Goal: Task Accomplishment & Management: Manage account settings

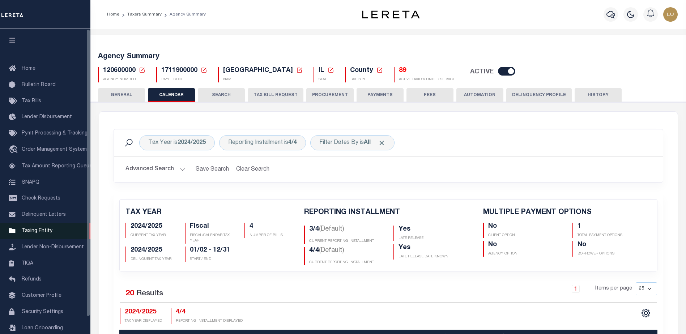
click at [23, 233] on span "Taxing Entity" at bounding box center [37, 230] width 31 height 5
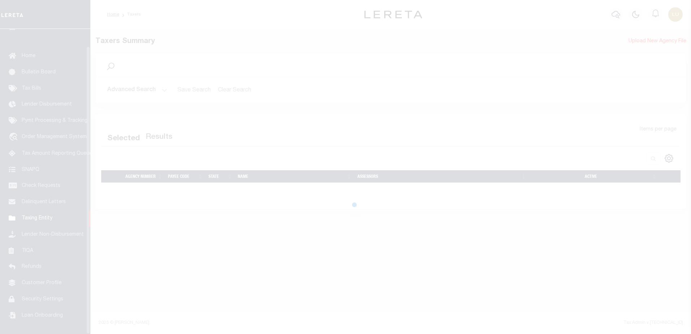
scroll to position [18, 0]
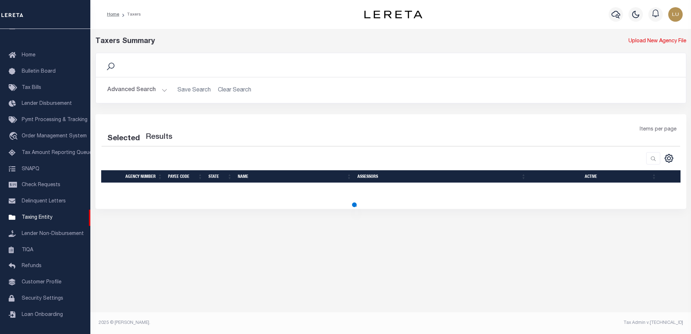
click at [226, 242] on div "Taxers Summary Upload New Agency File Search Advanced Search Save Search Clear …" at bounding box center [390, 179] width 601 height 301
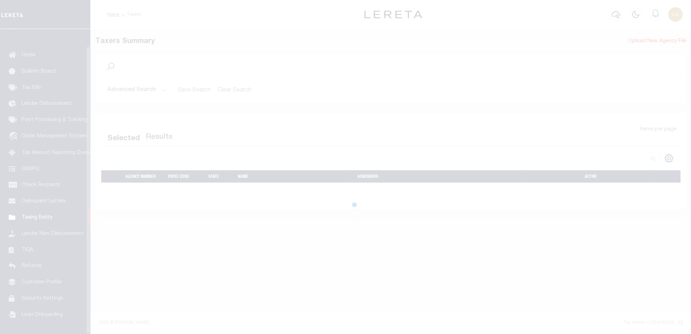
scroll to position [18, 0]
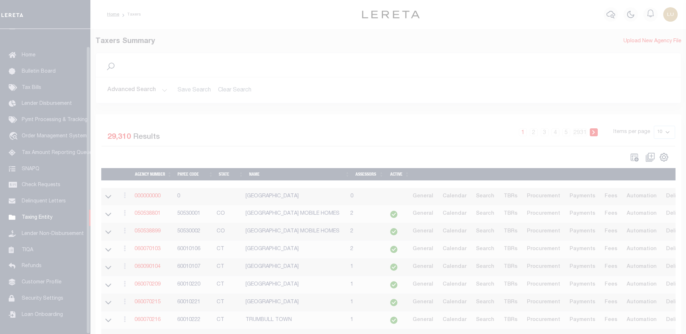
scroll to position [18, 0]
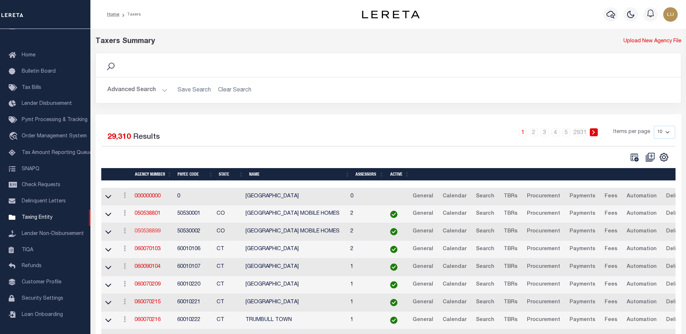
click at [155, 233] on link "050538899" at bounding box center [147, 231] width 26 height 5
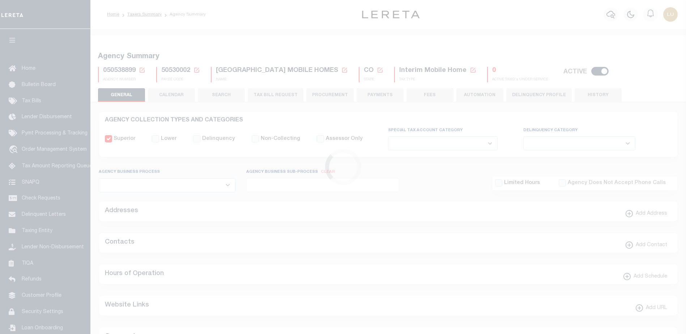
select select
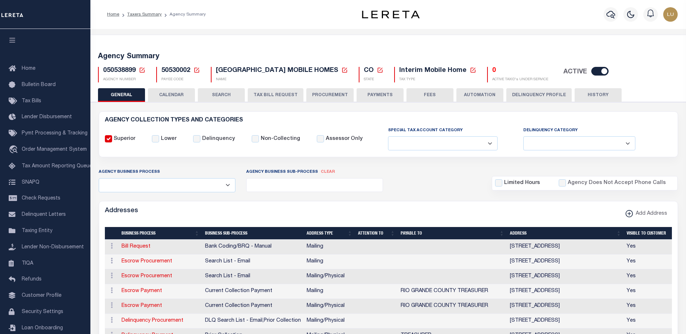
drag, startPoint x: 141, startPoint y: 71, endPoint x: 146, endPoint y: 71, distance: 5.1
click at [141, 70] on icon at bounding box center [142, 70] width 5 height 5
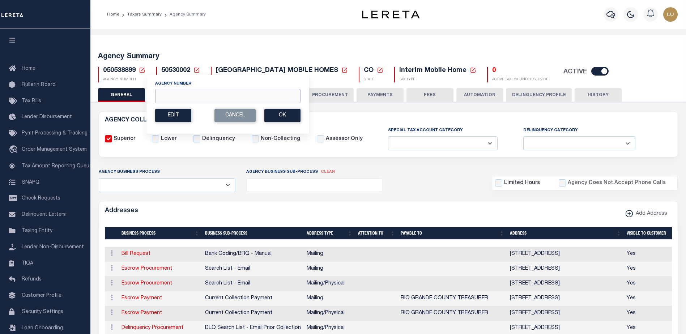
click at [202, 97] on input "Agency Number" at bounding box center [227, 96] width 145 height 14
paste input "210680203"
type input "210680203"
click at [296, 115] on button "Ok" at bounding box center [282, 115] width 36 height 13
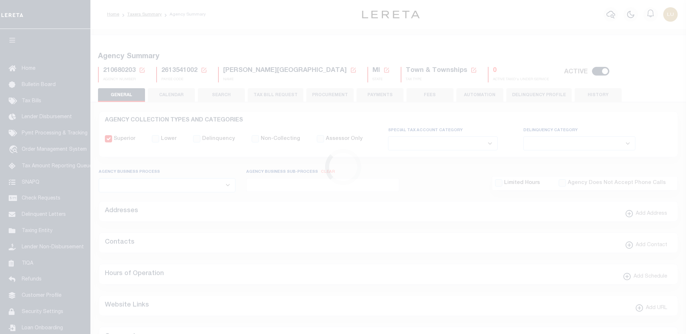
select select
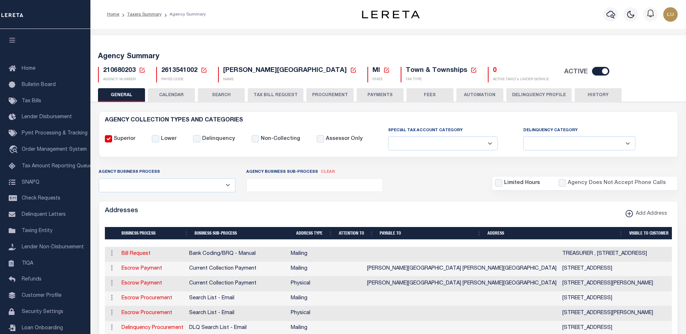
click at [167, 97] on button "CALENDAR" at bounding box center [171, 95] width 47 height 14
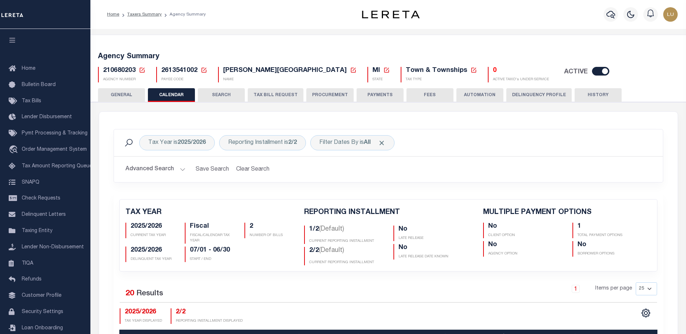
checkbox input "false"
type input "1"
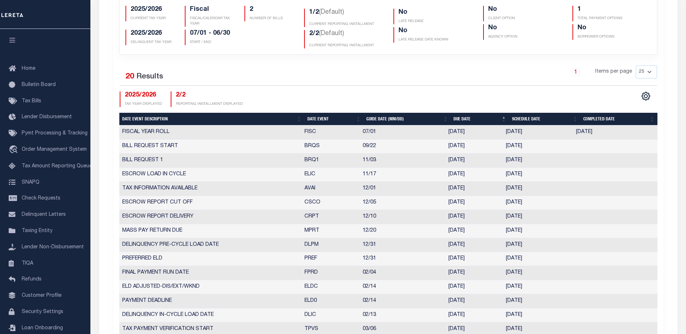
scroll to position [325, 0]
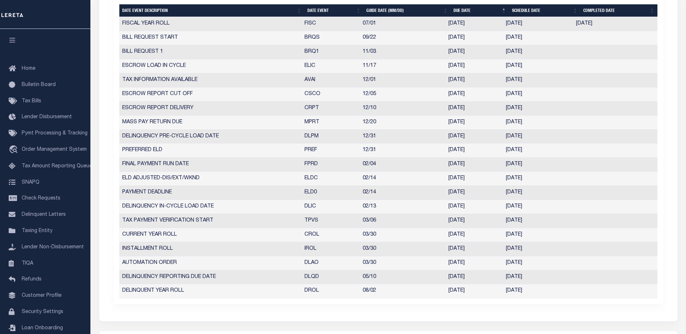
drag, startPoint x: 360, startPoint y: 249, endPoint x: 472, endPoint y: 244, distance: 112.5
click at [488, 253] on tr "INSTALLMENT ROLL IROL 03/30 03/30/2026 03/30/2026 5168473" at bounding box center [388, 249] width 538 height 14
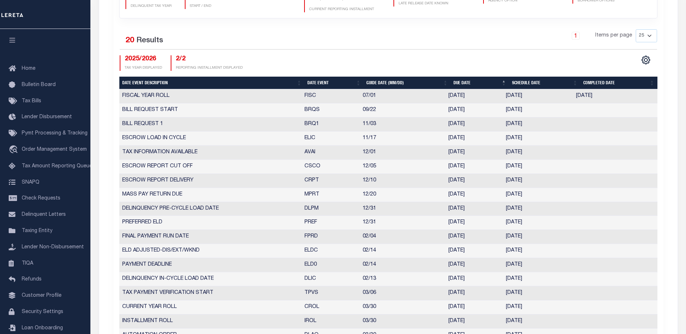
scroll to position [72, 0]
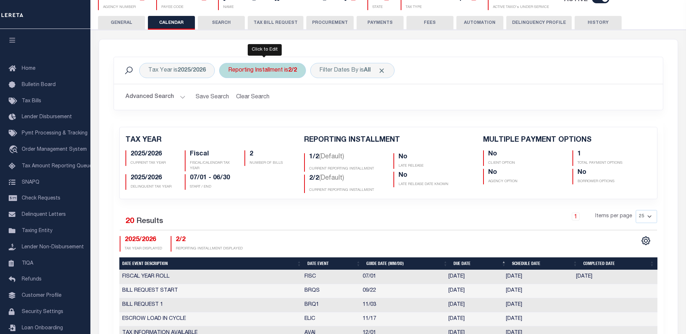
click at [265, 75] on div "Reporting Installment is 2/2" at bounding box center [262, 70] width 87 height 15
select select "2/2"
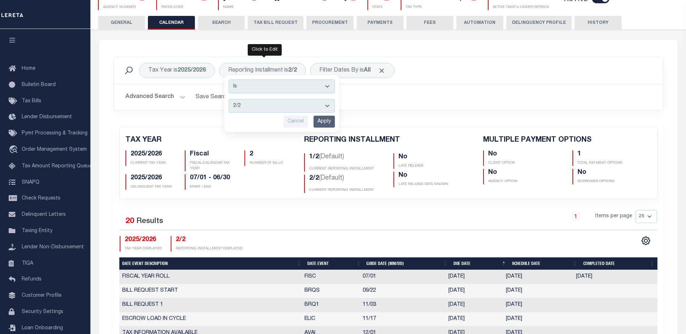
click at [369, 102] on h2 "Advanced Search Save Search Clear Search" at bounding box center [388, 97] width 537 height 14
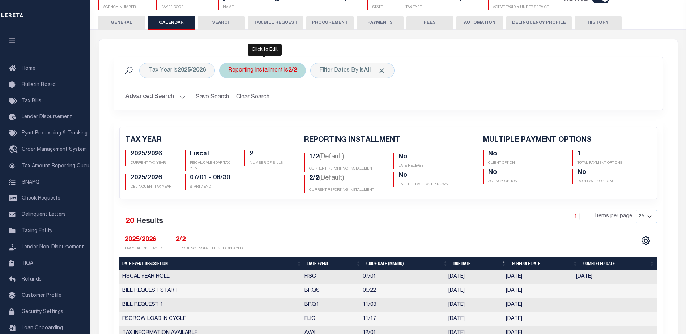
click at [268, 77] on div "Reporting Installment is 2/2 Is Contains 1/2 2/2 Cancel Apply" at bounding box center [262, 70] width 87 height 15
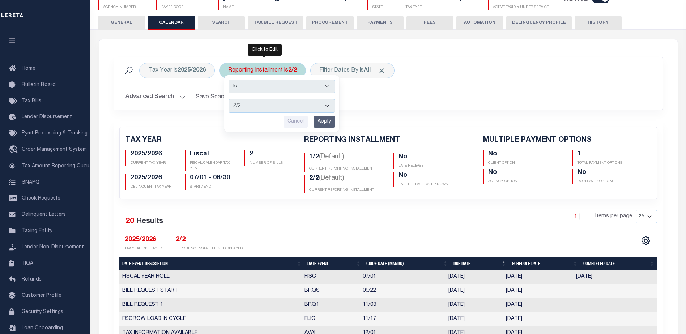
click at [262, 108] on select "1/2 2/2" at bounding box center [281, 106] width 106 height 14
select select "1/2"
click at [229, 99] on select "1/2 2/2" at bounding box center [281, 106] width 106 height 14
click at [328, 123] on input "Apply" at bounding box center [323, 122] width 21 height 12
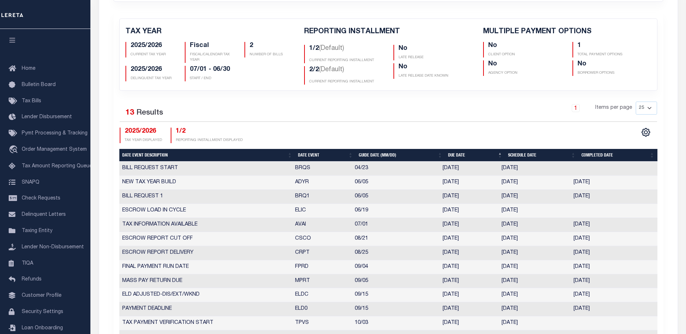
scroll to position [217, 0]
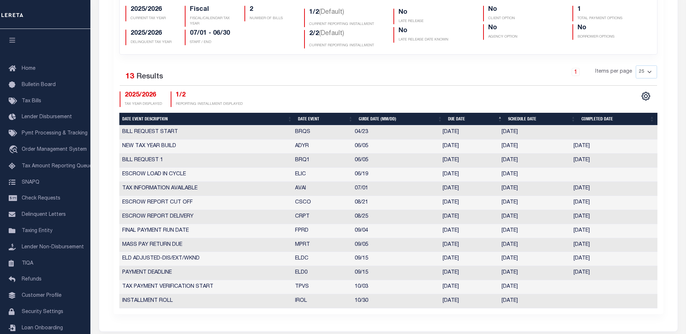
drag, startPoint x: 502, startPoint y: 301, endPoint x: 557, endPoint y: 301, distance: 54.6
click at [557, 301] on td "10/30/2025" at bounding box center [534, 301] width 72 height 14
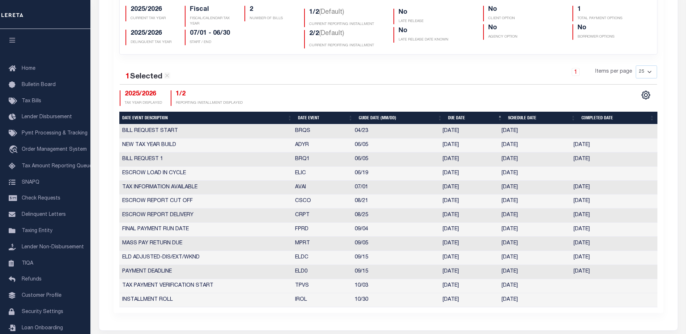
scroll to position [36, 0]
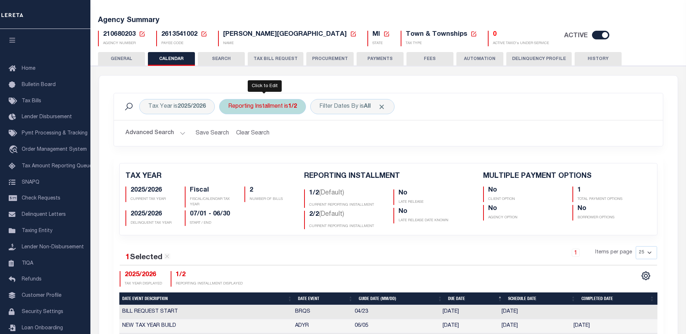
click at [274, 104] on div "Reporting Installment is 1/2" at bounding box center [262, 106] width 87 height 15
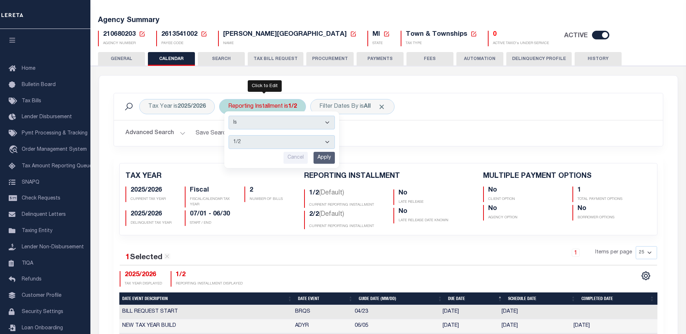
click at [257, 145] on select "1/2 2/2" at bounding box center [281, 142] width 106 height 14
select select "2/2"
click at [229, 135] on select "1/2 2/2" at bounding box center [281, 142] width 106 height 14
click at [329, 156] on input "Apply" at bounding box center [323, 158] width 21 height 12
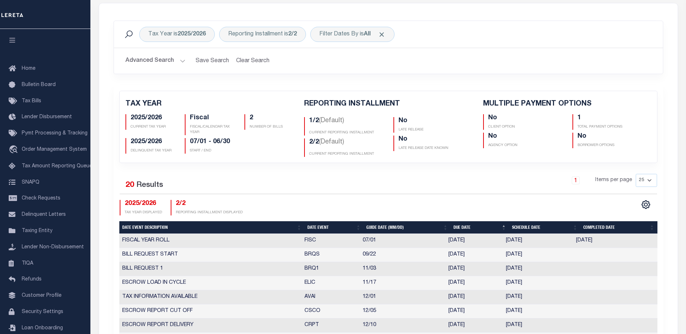
scroll to position [181, 0]
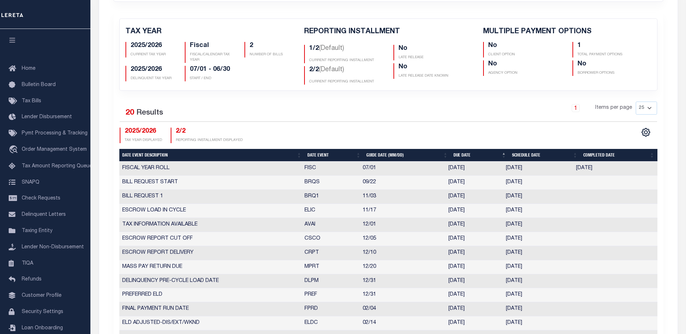
drag, startPoint x: 359, startPoint y: 182, endPoint x: 549, endPoint y: 193, distance: 190.0
click at [556, 191] on tbody "FISCAL YEAR ROLL FISC 07/01 07/01/2025 07/01/2025 10/07/2025 853559 BILL REQUES…" at bounding box center [388, 302] width 538 height 281
click at [521, 179] on td "09/22/2025" at bounding box center [538, 183] width 70 height 14
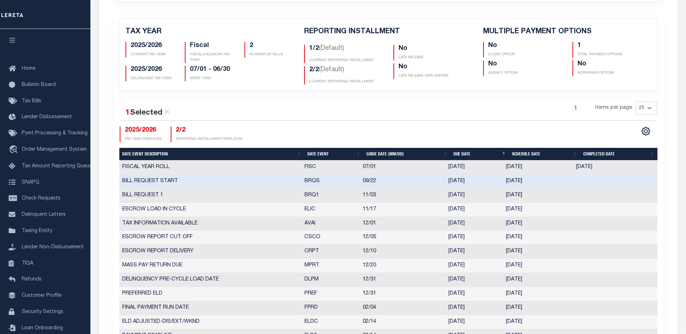
drag, startPoint x: 543, startPoint y: 183, endPoint x: 327, endPoint y: 188, distance: 215.9
click at [301, 183] on tr "BILL REQUEST START BRQS 09/22 09/22/2025 09/22/2025 10329305" at bounding box center [388, 182] width 538 height 14
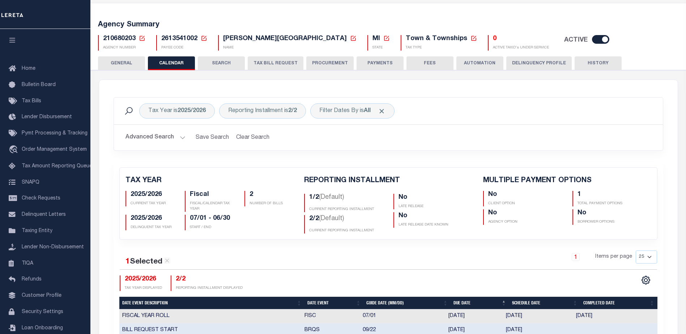
scroll to position [0, 0]
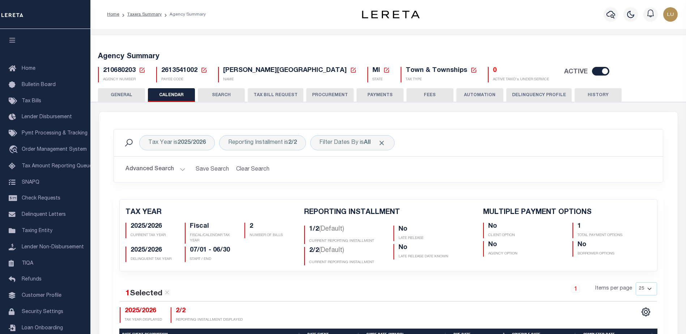
click at [142, 70] on icon at bounding box center [142, 70] width 7 height 7
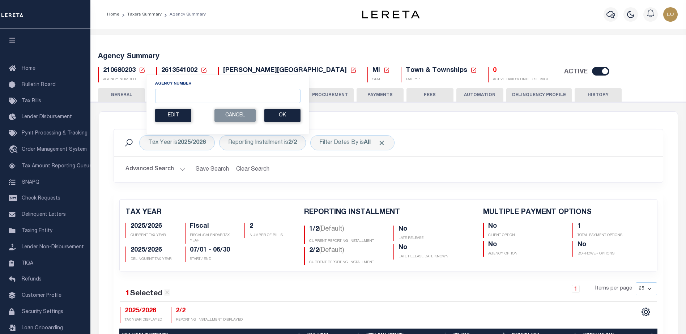
click at [160, 89] on div "Agency Number" at bounding box center [227, 92] width 145 height 22
click at [168, 96] on input "Agency Number" at bounding box center [227, 96] width 145 height 14
paste input "180160921"
type input "180160921"
click at [288, 115] on button "Ok" at bounding box center [282, 115] width 36 height 13
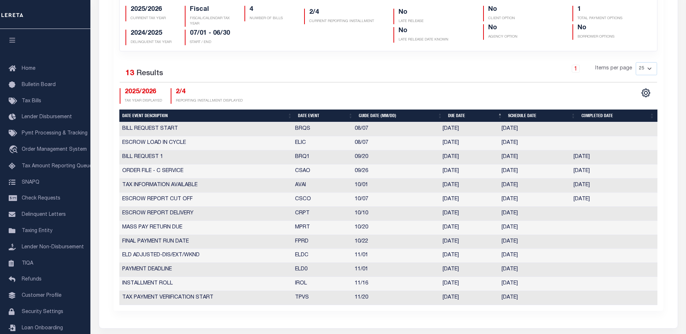
scroll to position [253, 0]
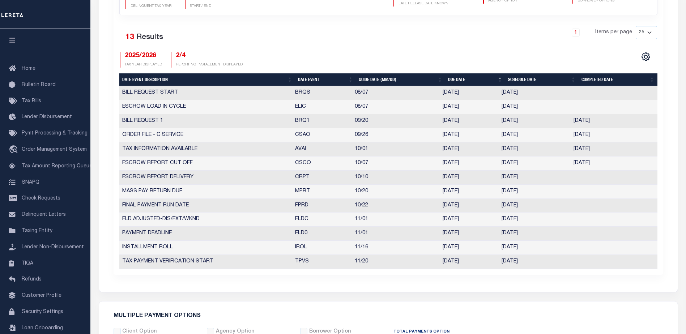
drag, startPoint x: 500, startPoint y: 249, endPoint x: 541, endPoint y: 249, distance: 41.9
click at [541, 249] on td "[DATE]" at bounding box center [534, 248] width 72 height 14
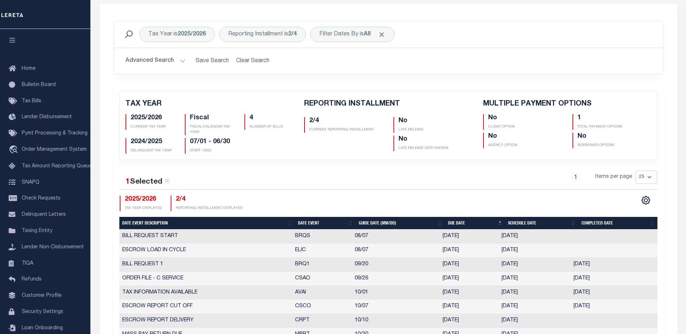
scroll to position [72, 0]
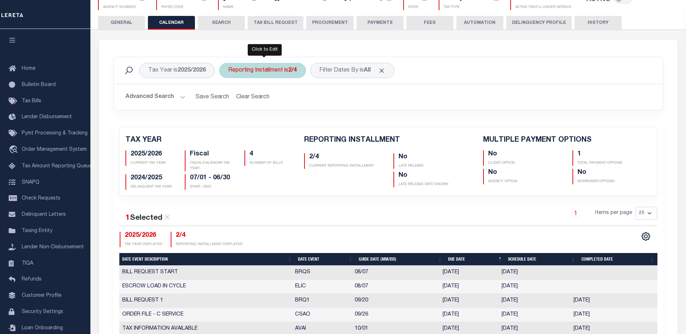
click at [290, 65] on div "Reporting Installment is 2/4" at bounding box center [262, 70] width 87 height 15
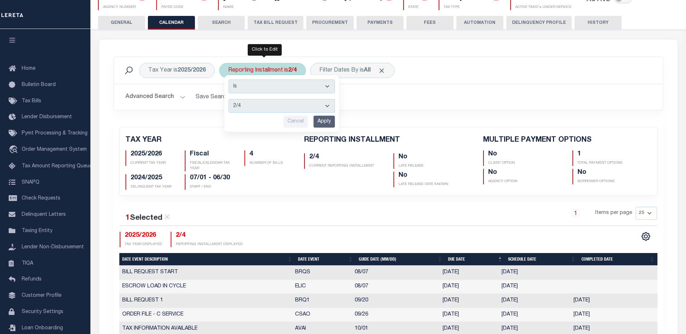
click at [263, 110] on select "1/4 2/4 3/4 4/4" at bounding box center [281, 106] width 106 height 14
select select "3/4"
click at [229, 99] on select "1/4 2/4 3/4 4/4" at bounding box center [281, 106] width 106 height 14
click at [323, 124] on input "Apply" at bounding box center [323, 122] width 21 height 12
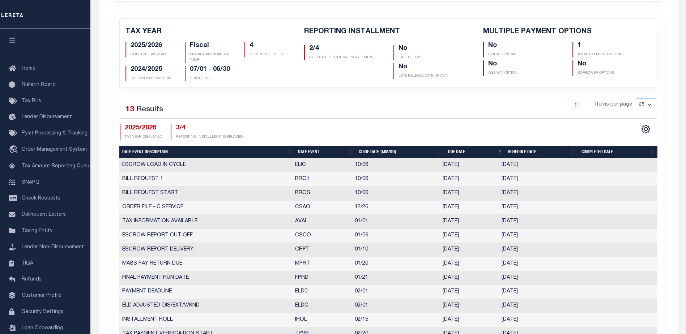
scroll to position [217, 0]
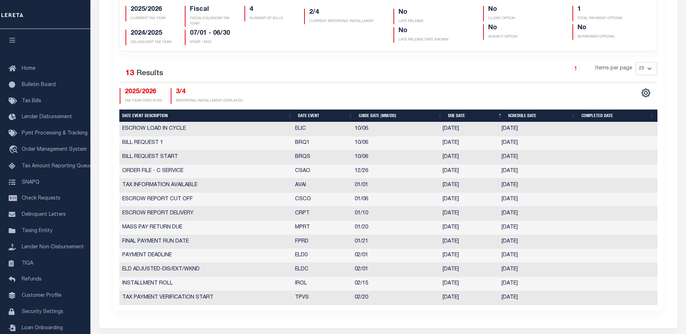
drag, startPoint x: 535, startPoint y: 157, endPoint x: 439, endPoint y: 142, distance: 97.6
click at [439, 142] on tbody "ESCROW LOAD IN CYCLE ELIC 10/06 10/06/2025 10/06/2025 1268238 BILL REQUEST 1 BR…" at bounding box center [388, 213] width 538 height 183
drag, startPoint x: 500, startPoint y: 123, endPoint x: 532, endPoint y: 129, distance: 32.3
click at [532, 129] on td "10/06/2025" at bounding box center [534, 129] width 72 height 14
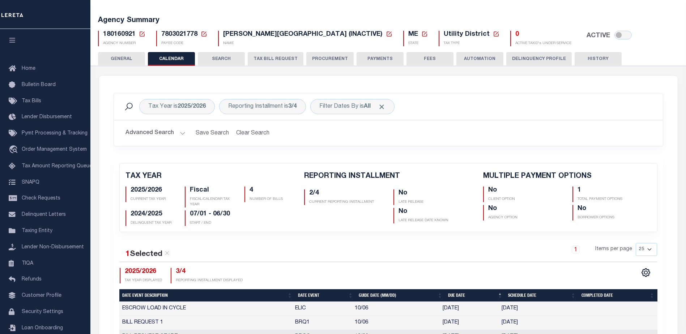
scroll to position [0, 0]
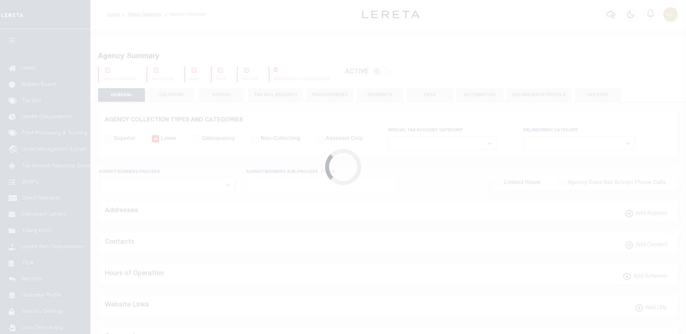
checkbox input "false"
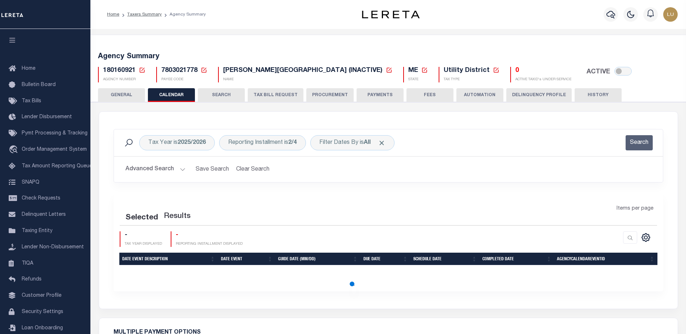
checkbox input "false"
type input "1"
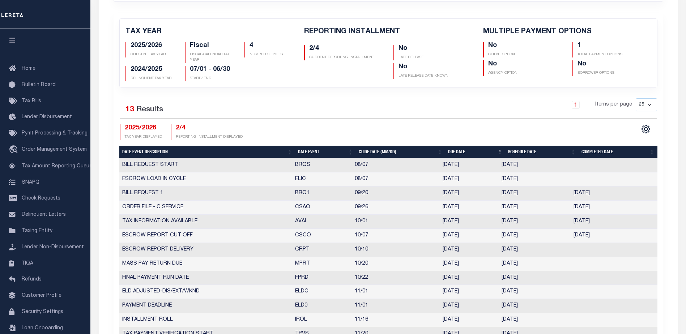
scroll to position [36, 0]
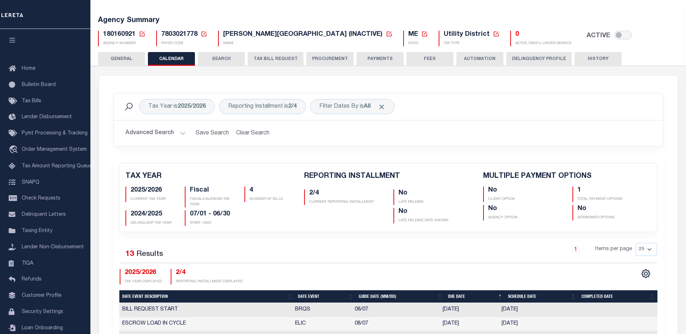
click at [606, 54] on button "HISTORY" at bounding box center [597, 59] width 47 height 14
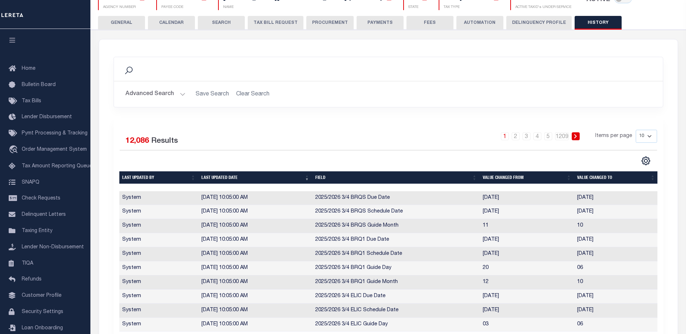
scroll to position [0, 0]
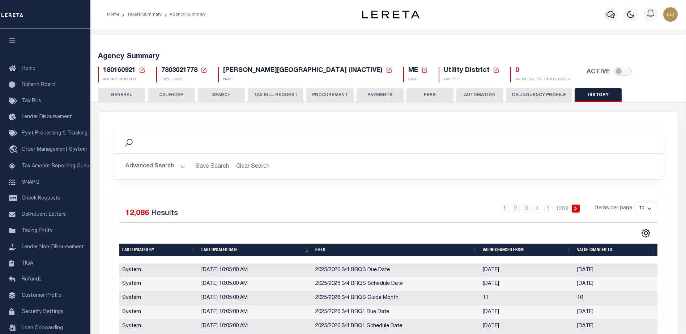
click at [258, 246] on th "Last updated date" at bounding box center [255, 250] width 114 height 13
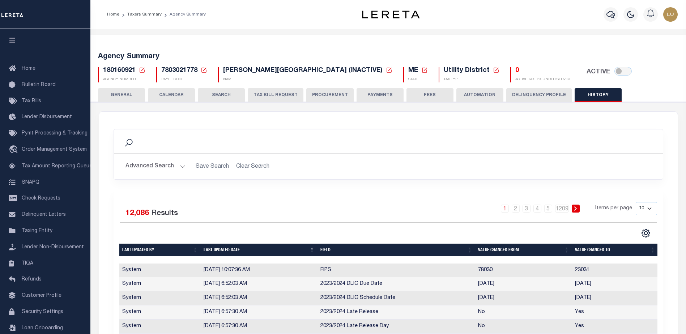
click at [252, 246] on th "Last updated date" at bounding box center [259, 250] width 117 height 13
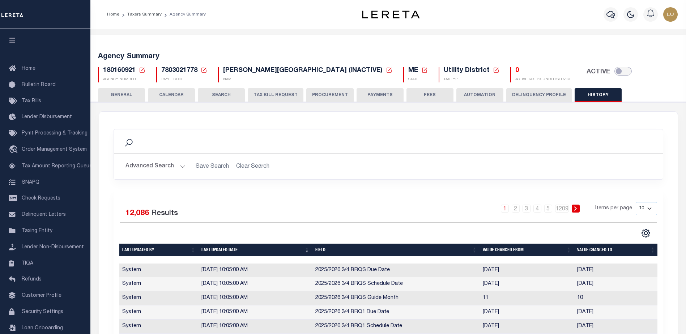
click at [614, 73] on input "checkbox" at bounding box center [622, 71] width 17 height 9
checkbox input "true"
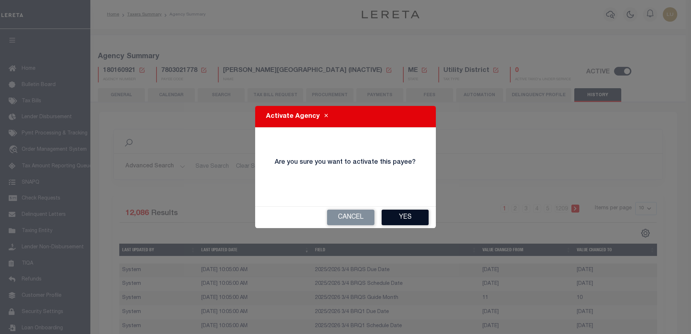
click at [415, 218] on button "Yes" at bounding box center [405, 218] width 47 height 16
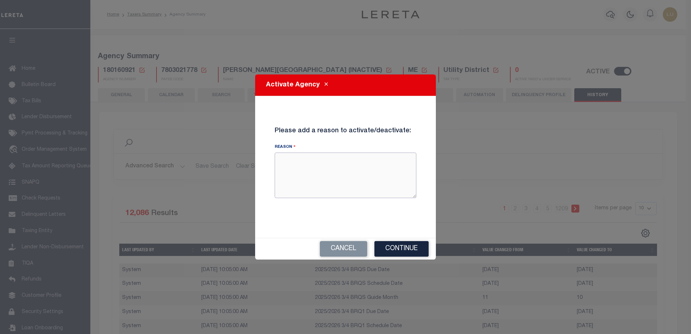
click at [349, 170] on textarea "Reason" at bounding box center [346, 176] width 142 height 46
type textarea "Test events"
click at [425, 248] on button "Continue" at bounding box center [401, 249] width 54 height 16
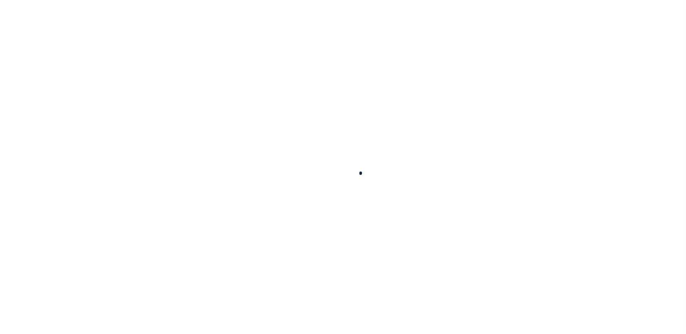
select select
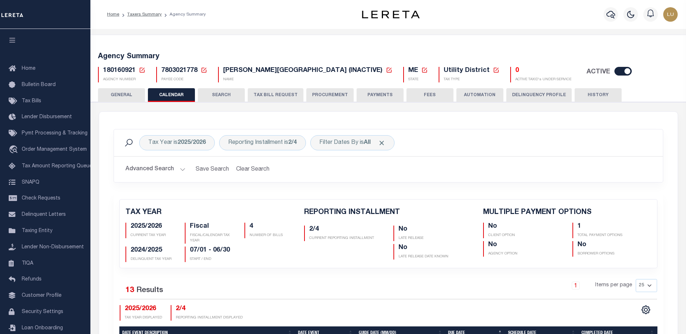
checkbox input "false"
type input "1"
click at [183, 95] on button "CALENDAR" at bounding box center [171, 95] width 47 height 14
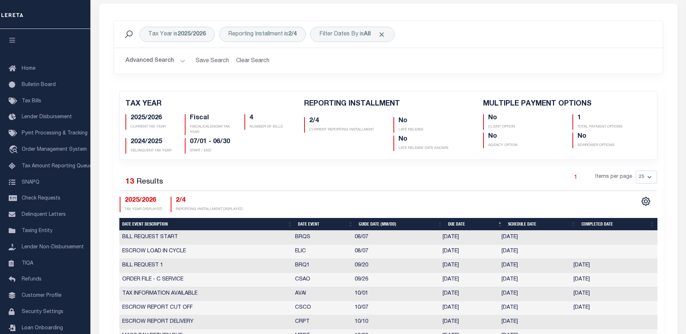
scroll to position [36, 0]
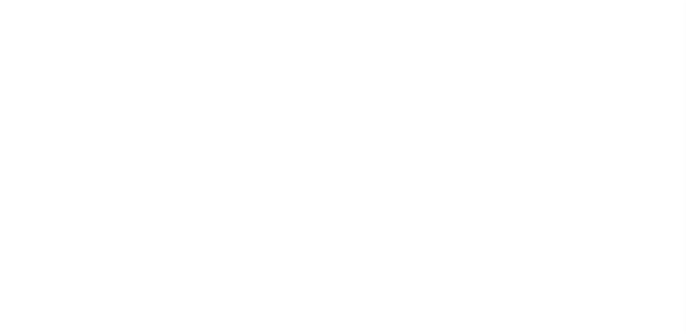
scroll to position [36, 0]
checkbox input "false"
type input "1"
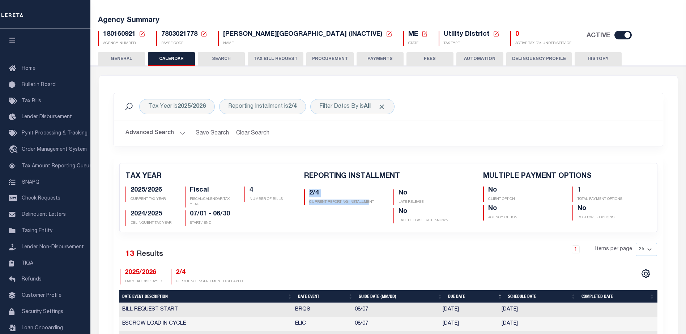
drag, startPoint x: 308, startPoint y: 191, endPoint x: 370, endPoint y: 216, distance: 66.2
click at [369, 216] on div "2/4 CURRENT REPORTING INSTALLMENT" at bounding box center [343, 205] width 89 height 37
click at [142, 32] on icon at bounding box center [142, 34] width 7 height 7
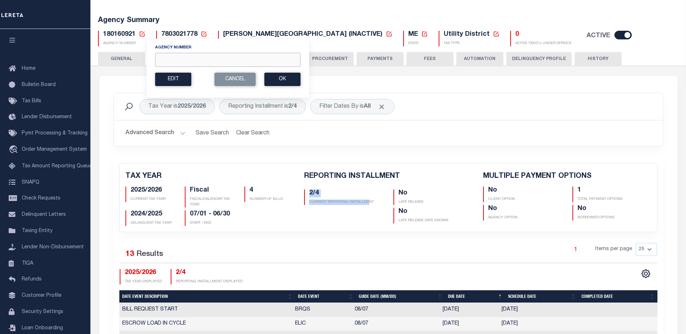
click at [214, 63] on input "Agency Number" at bounding box center [227, 60] width 145 height 14
paste input "180160921"
click at [279, 76] on button "Ok" at bounding box center [282, 79] width 36 height 13
click at [230, 81] on button "Cancel" at bounding box center [234, 79] width 41 height 13
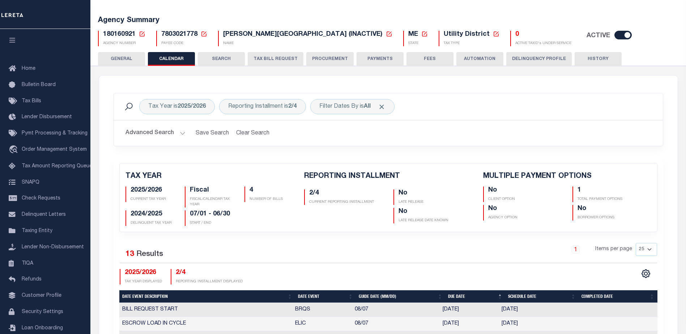
click at [148, 35] on div "180160921 Agency Number Edit Cancel Ok New Agency Number Cancel Ok AGENCY NUMBER" at bounding box center [122, 39] width 58 height 16
click at [143, 35] on icon at bounding box center [142, 34] width 7 height 7
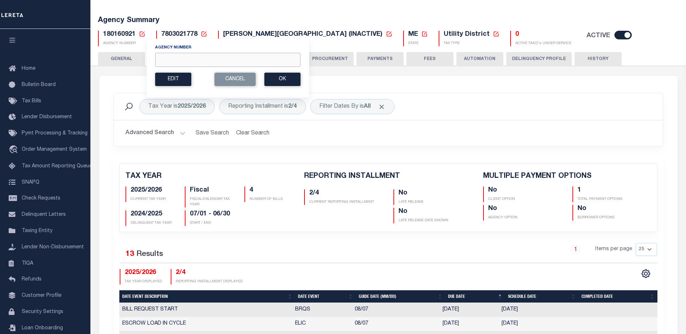
click at [198, 59] on input "Agency Number" at bounding box center [227, 60] width 145 height 14
paste input "180160922"
type input "180160922"
click at [287, 80] on button "Ok" at bounding box center [282, 79] width 36 height 13
